Goal: Information Seeking & Learning: Check status

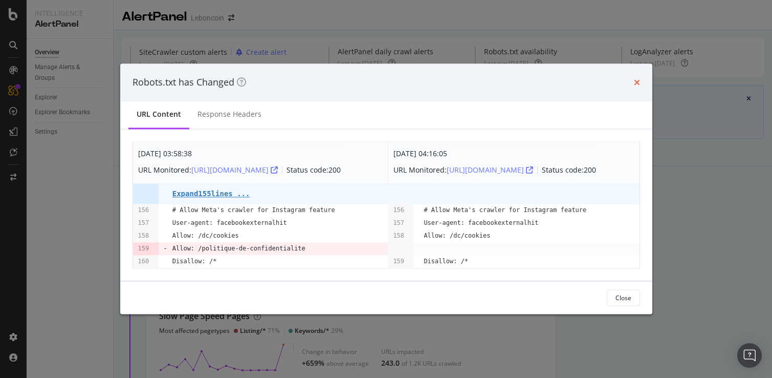
click at [636, 78] on icon "times" at bounding box center [637, 82] width 6 height 8
